Goal: Find specific page/section: Find specific page/section

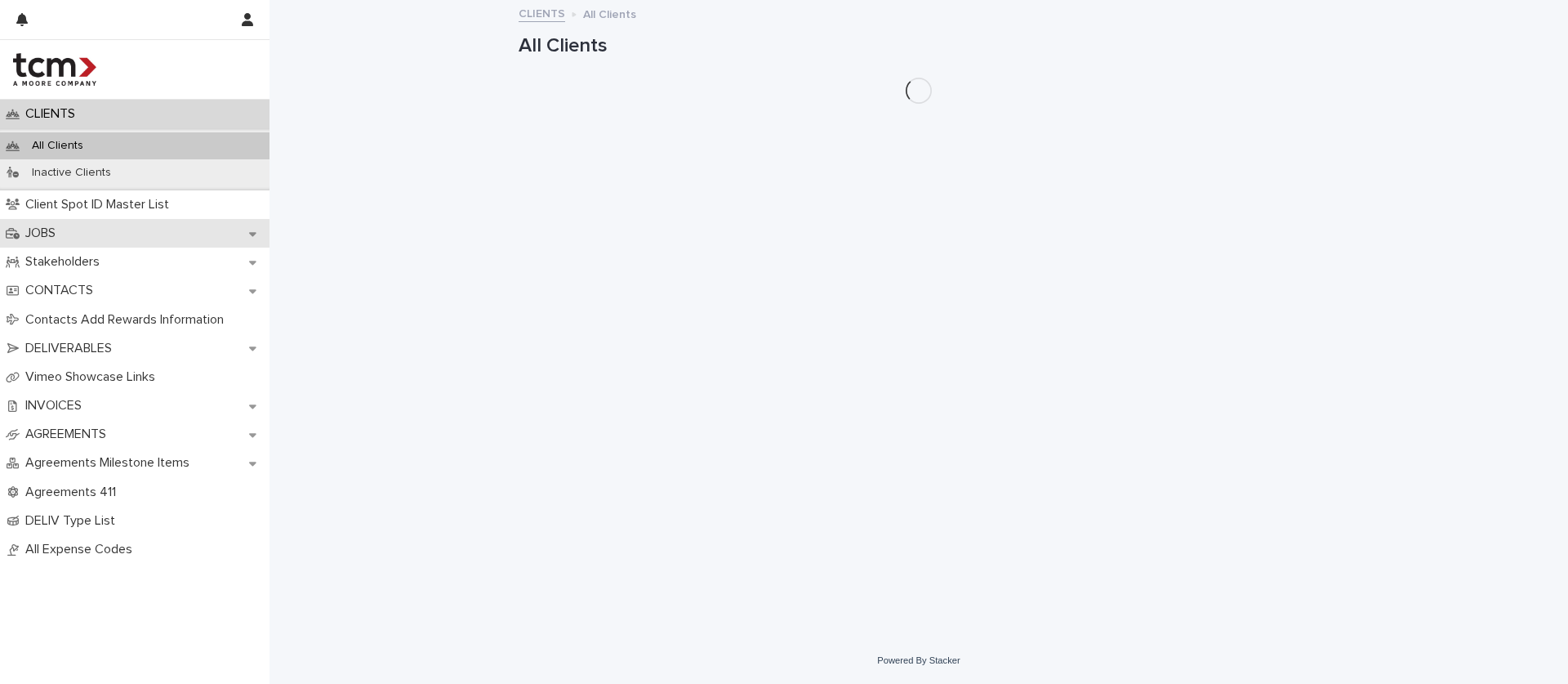
click at [117, 221] on div "JOBS" at bounding box center [135, 232] width 269 height 28
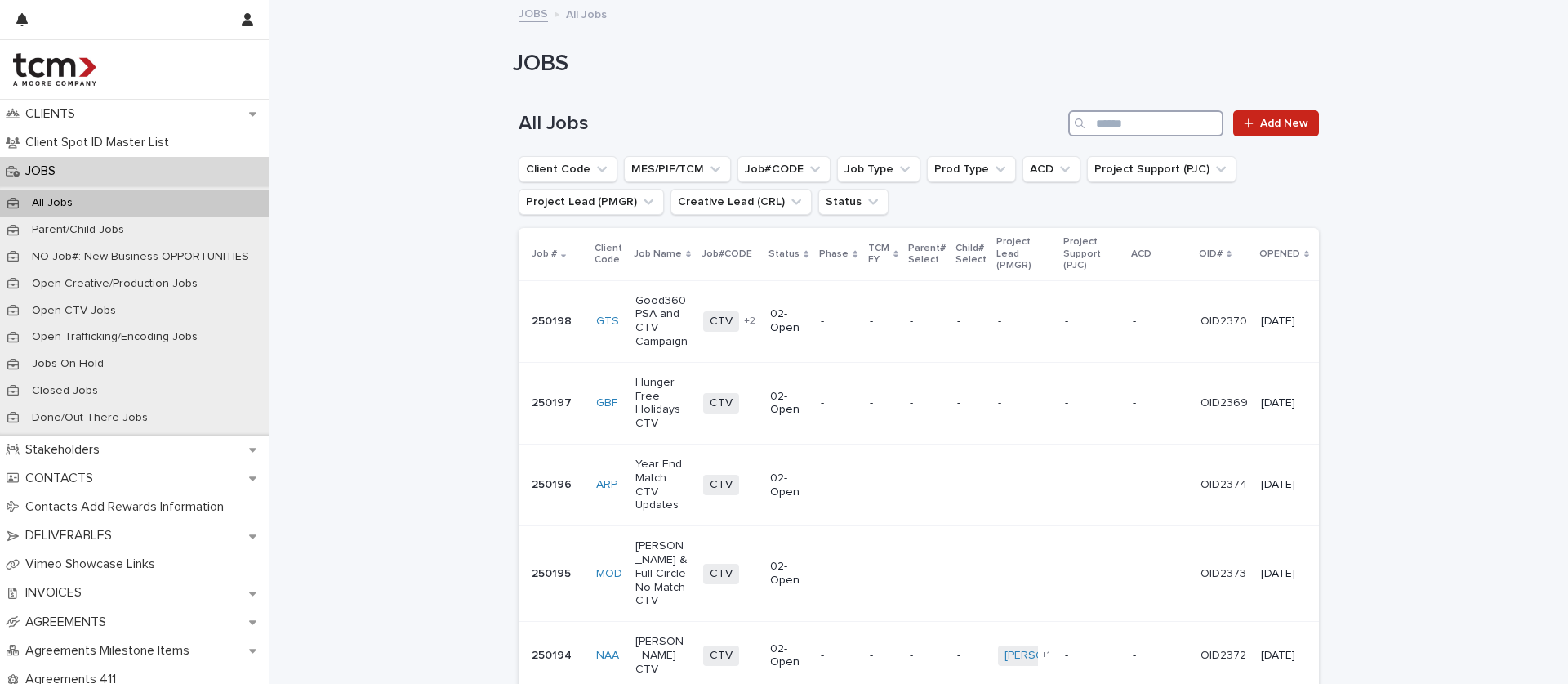
click at [1147, 136] on input "Search" at bounding box center [1146, 123] width 155 height 26
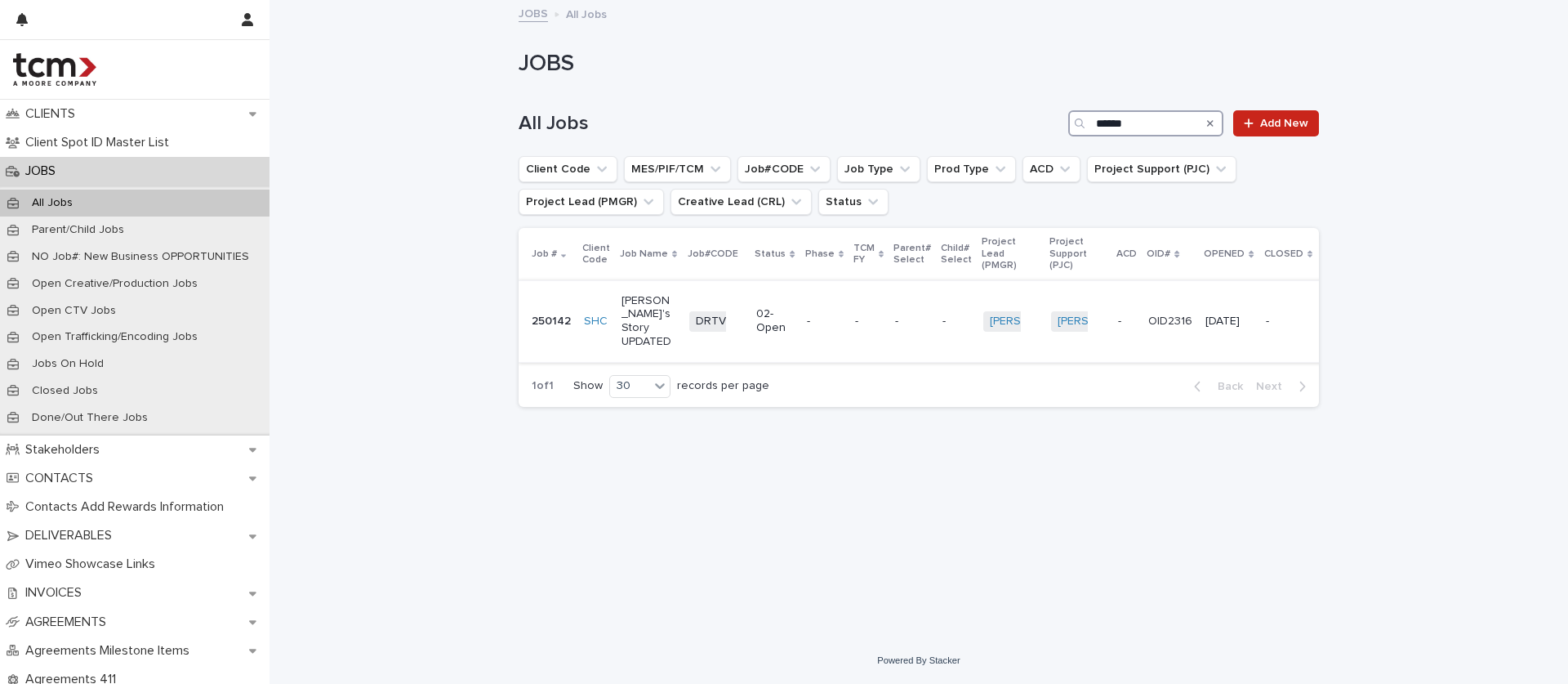
type input "******"
click at [854, 283] on td "-" at bounding box center [868, 321] width 40 height 82
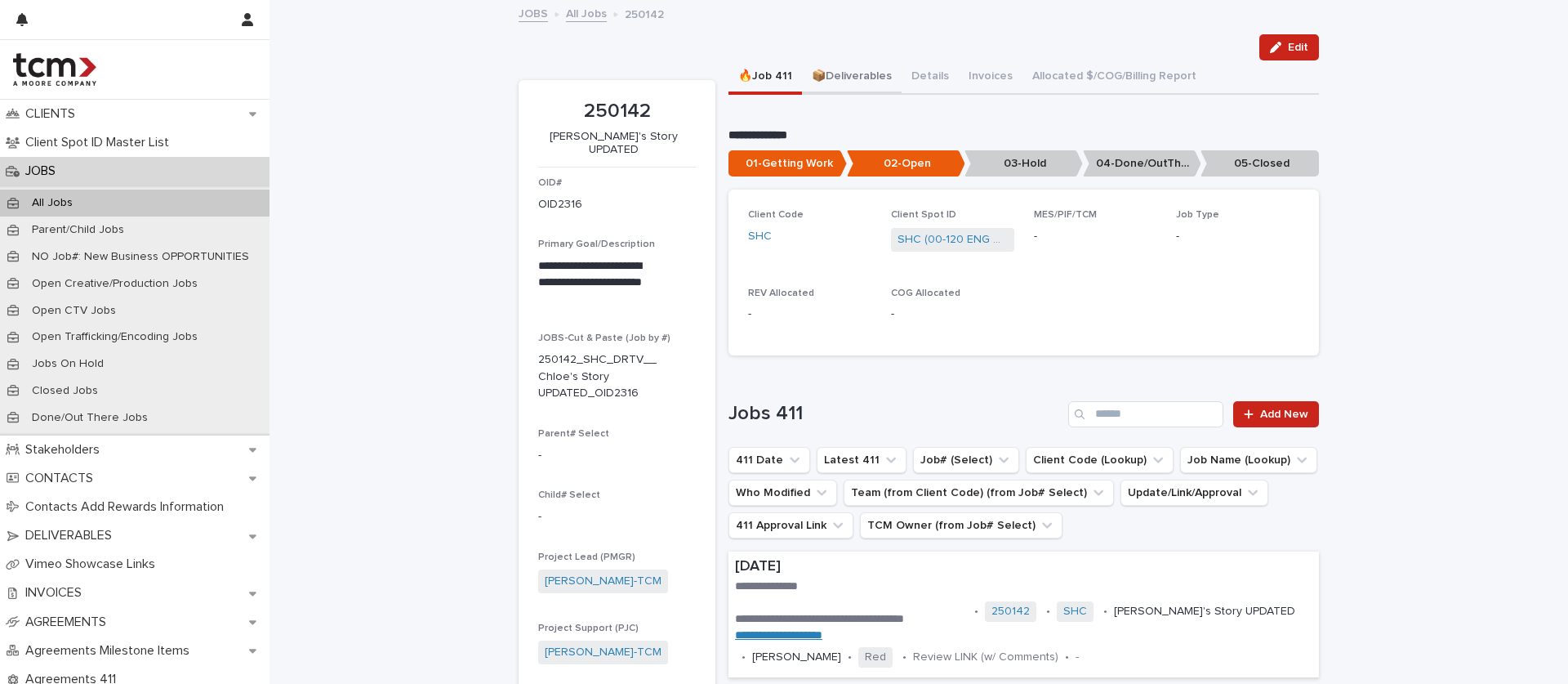
click at [826, 69] on button "📦Deliverables" at bounding box center [852, 77] width 100 height 34
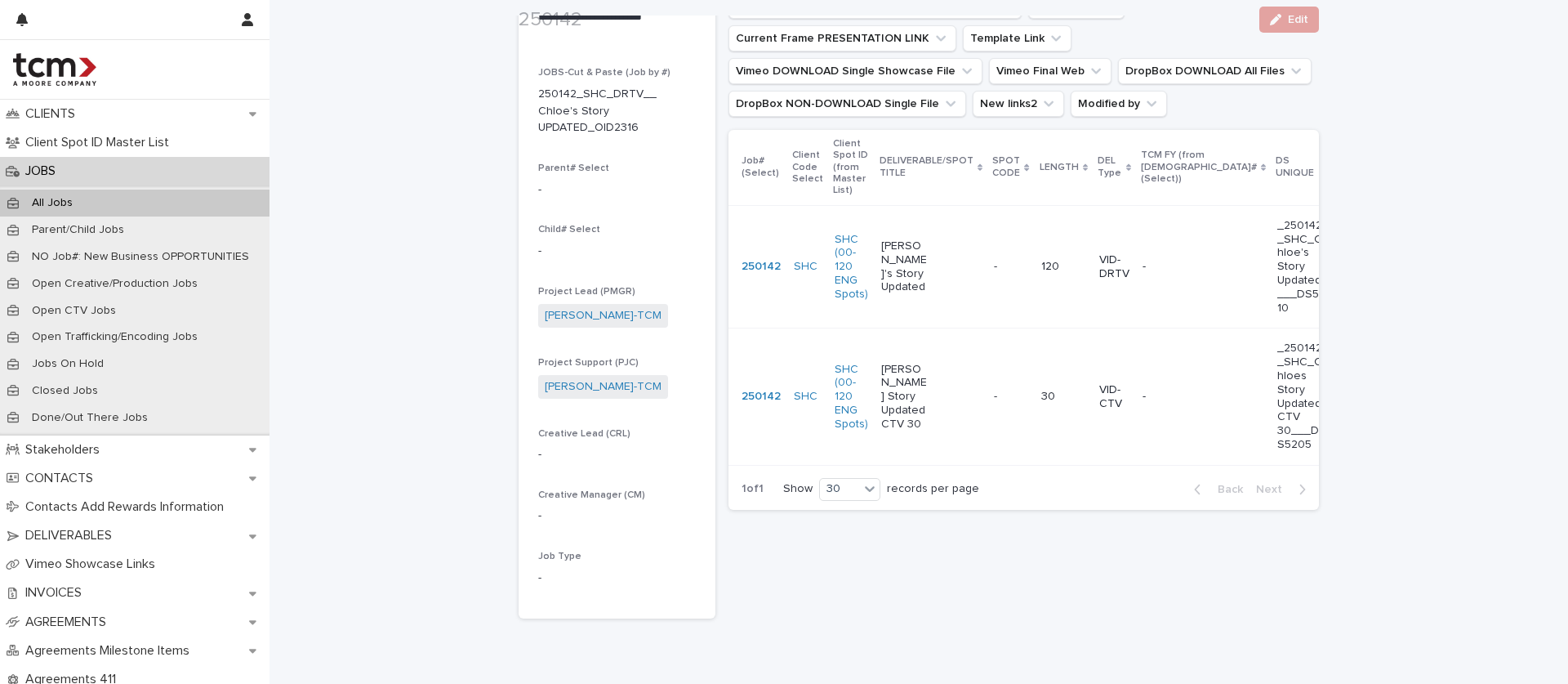
scroll to position [266, 0]
